Goal: Task Accomplishment & Management: Complete application form

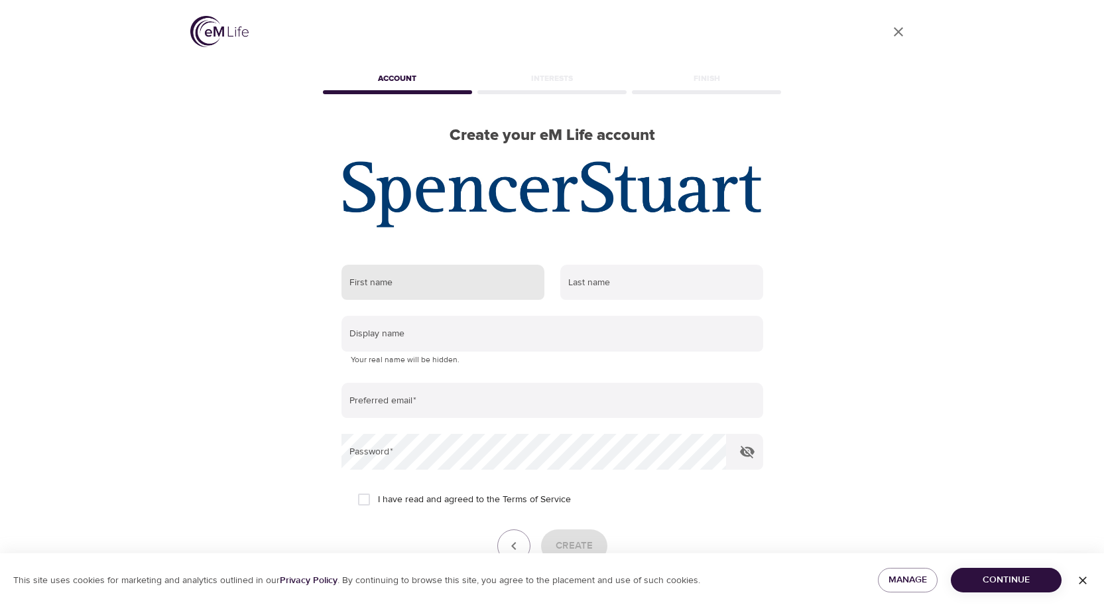
click at [394, 284] on input "text" at bounding box center [442, 282] width 203 height 36
type input "Florien"
type input "Jansonius"
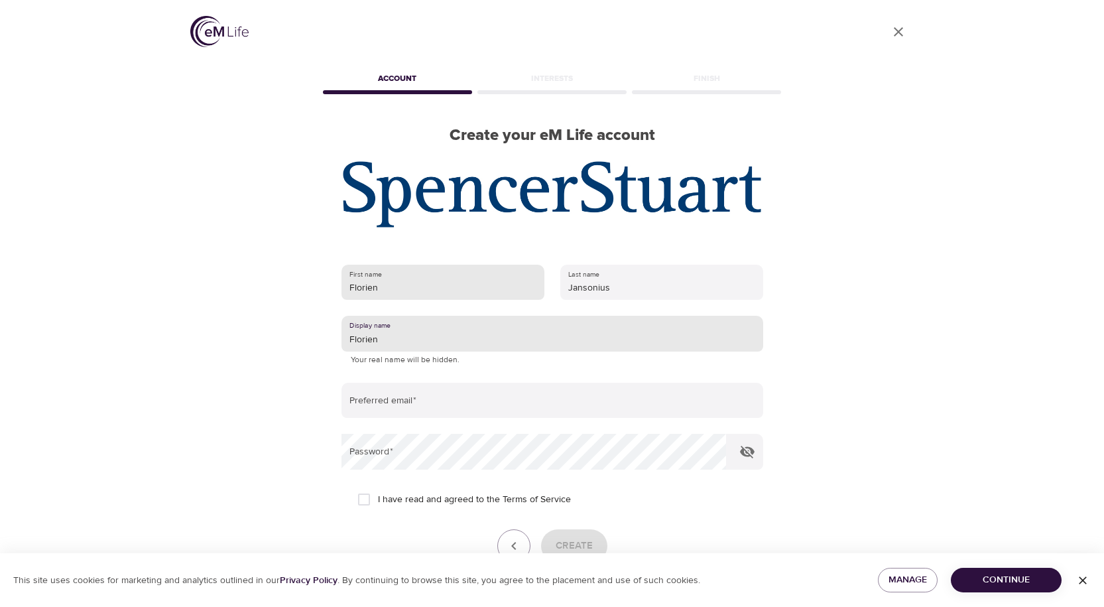
type input "Florien"
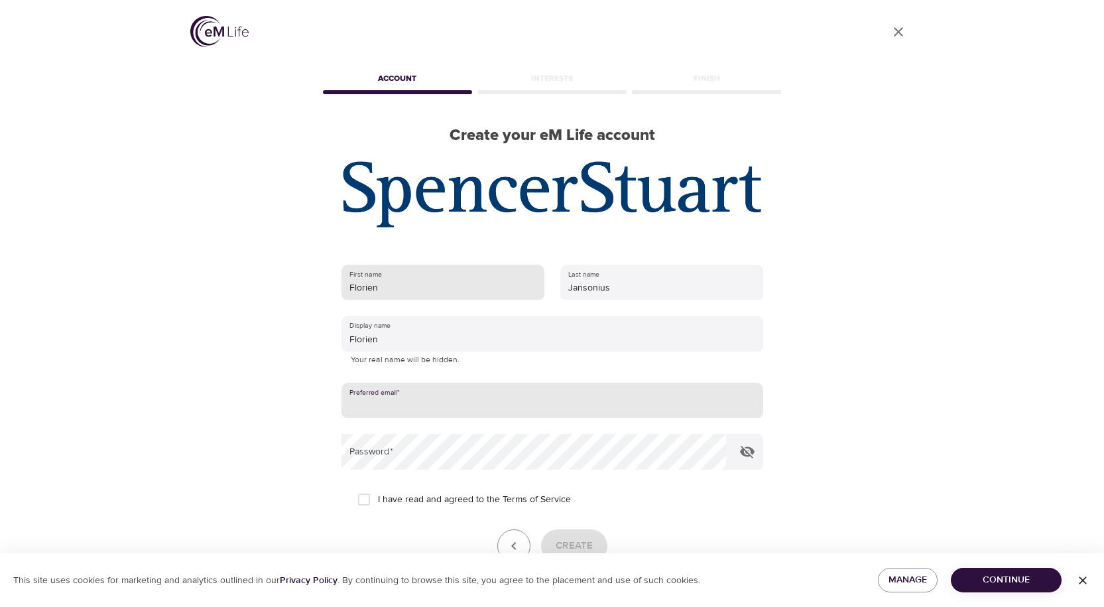
type input "j"
type input "[EMAIL_ADDRESS][DOMAIN_NAME]"
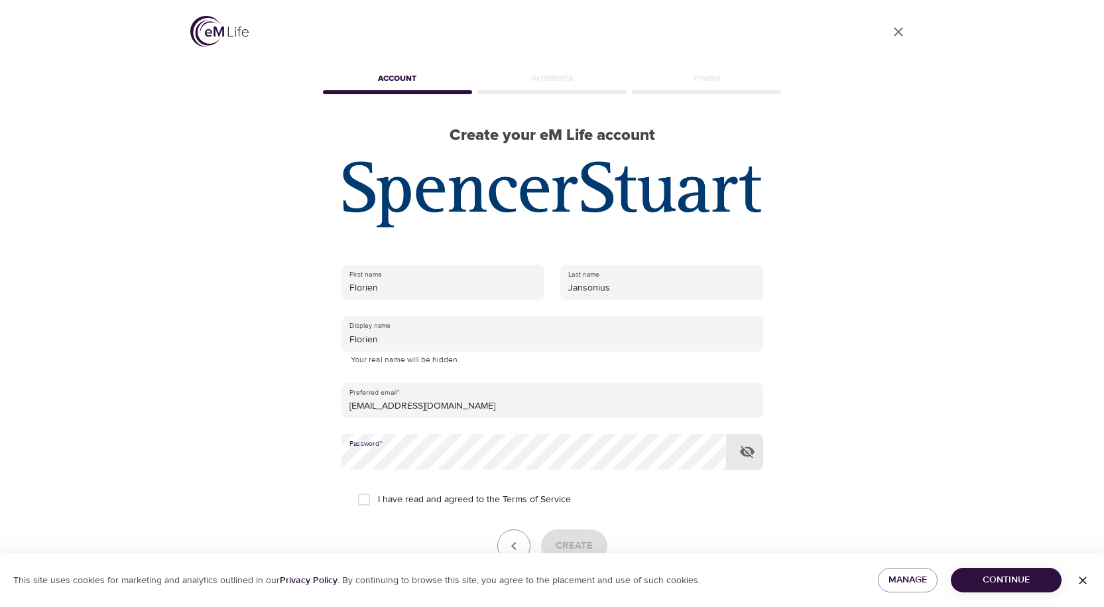
click at [749, 453] on icon "button" at bounding box center [747, 451] width 16 height 16
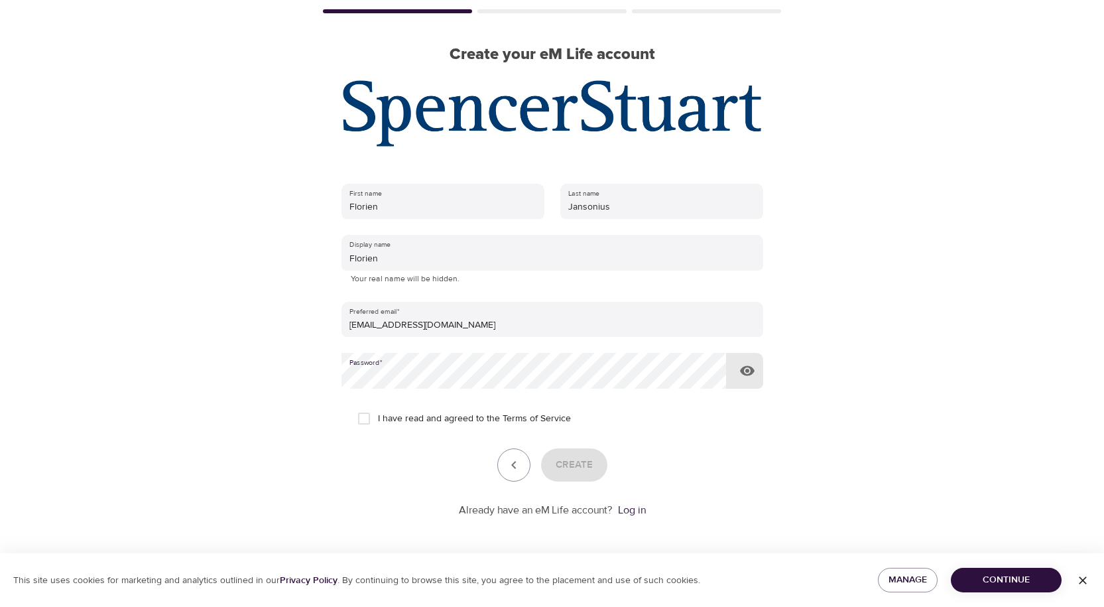
scroll to position [82, 0]
click at [367, 413] on input "I have read and agreed to the Terms of Service" at bounding box center [364, 418] width 28 height 28
checkbox input "true"
click at [558, 462] on span "Create" at bounding box center [573, 463] width 37 height 17
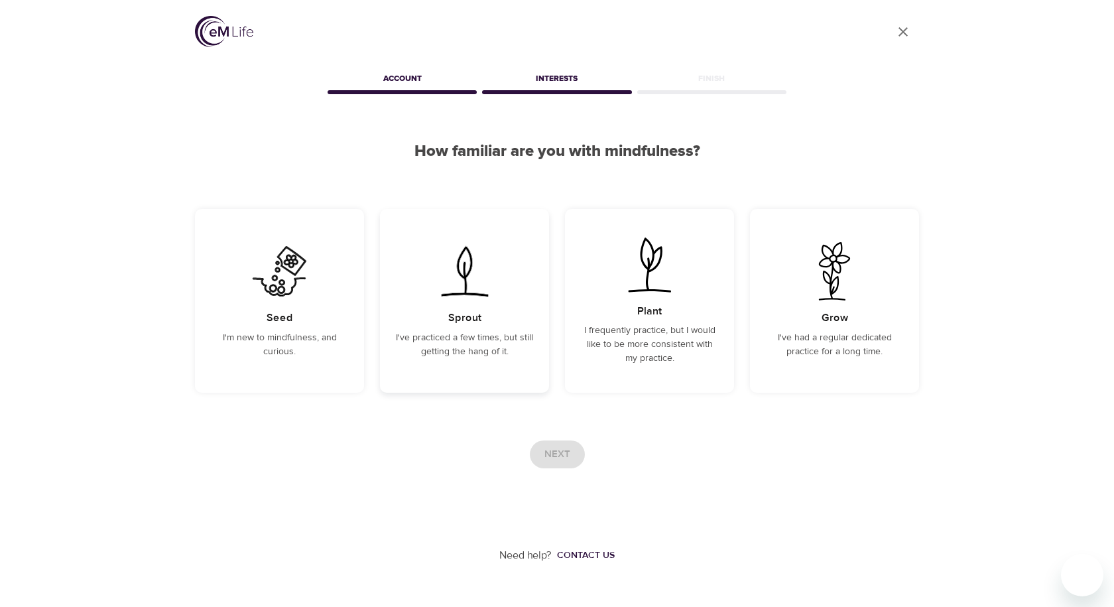
click at [455, 345] on p "I've practiced a few times, but still getting the hang of it." at bounding box center [464, 345] width 137 height 28
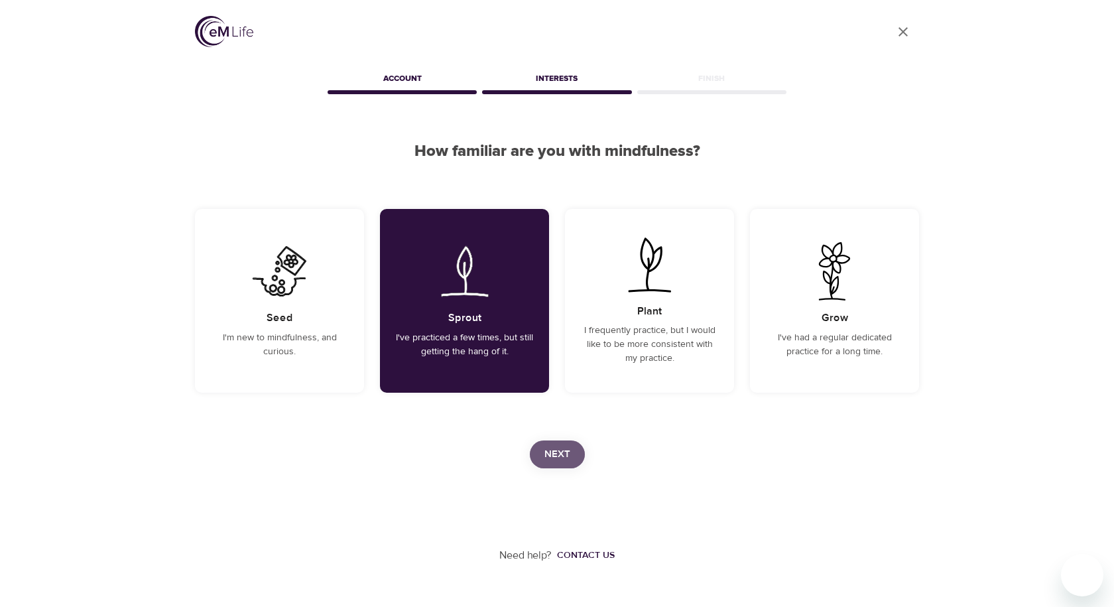
click at [553, 455] on span "Next" at bounding box center [557, 453] width 26 height 17
